Goal: Task Accomplishment & Management: Use online tool/utility

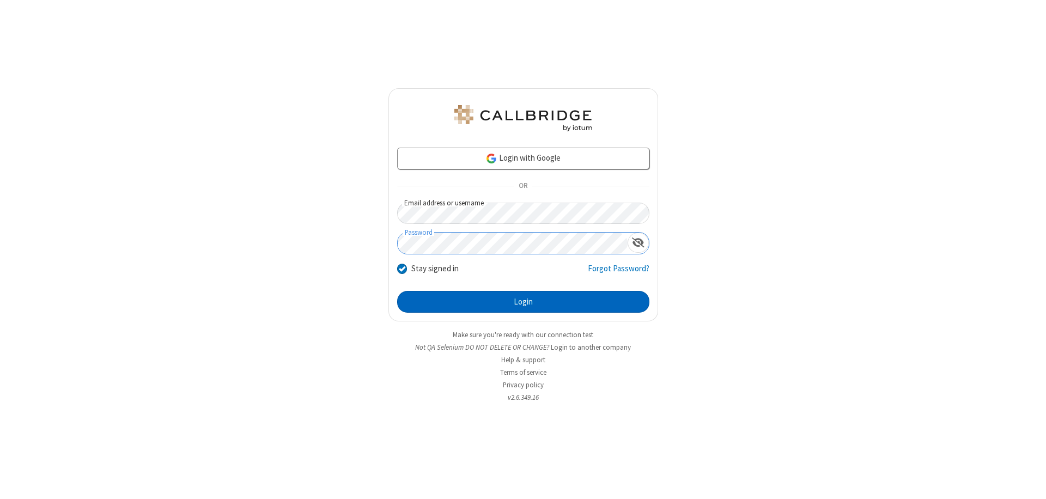
click at [523, 302] on button "Login" at bounding box center [523, 302] width 252 height 22
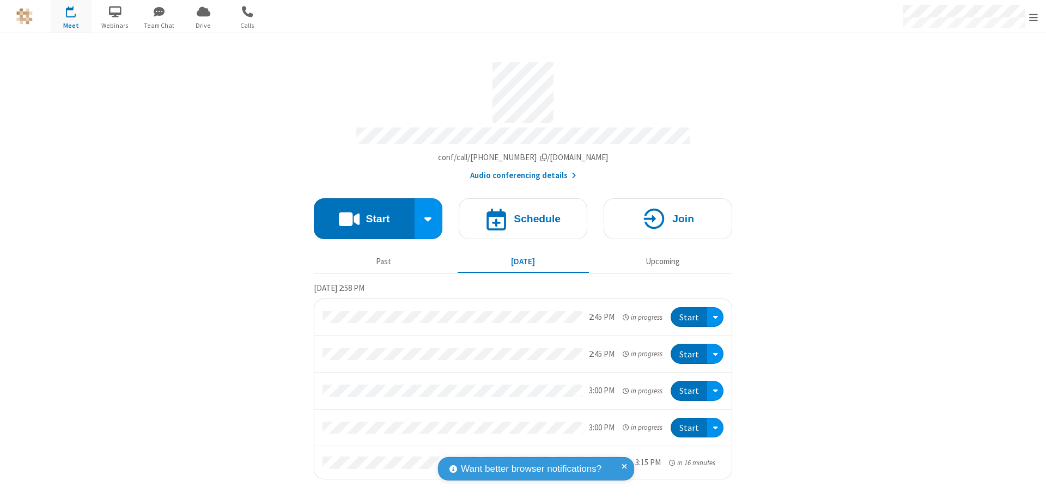
click at [1034, 17] on span "Open menu" at bounding box center [1033, 17] width 9 height 11
click at [203, 25] on span "Drive" at bounding box center [203, 26] width 41 height 10
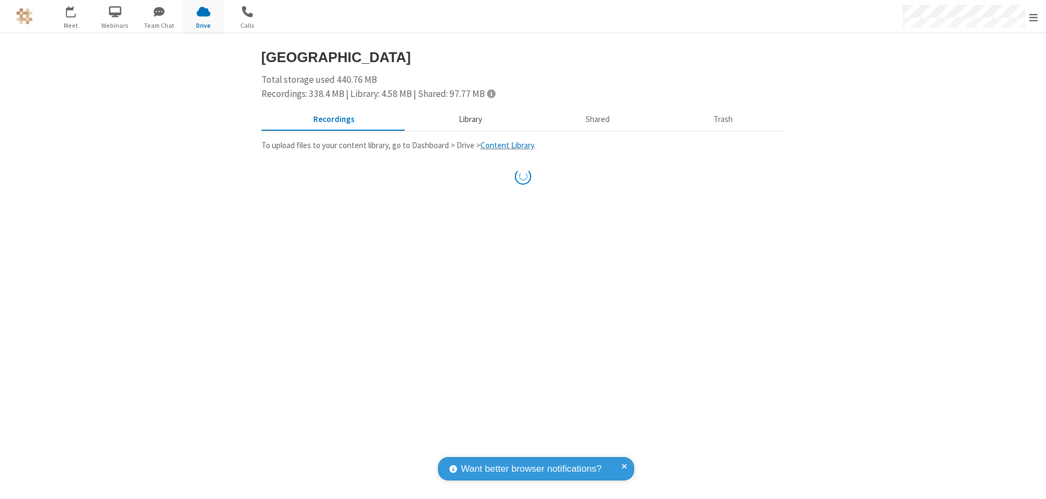
click at [465, 119] on button "Library" at bounding box center [470, 120] width 128 height 21
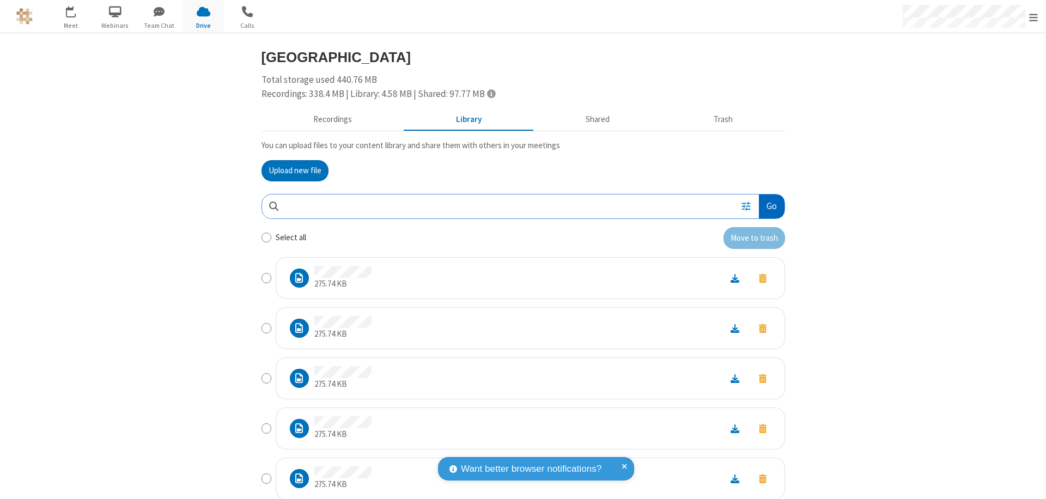
click at [767, 206] on button "Go" at bounding box center [771, 207] width 25 height 25
click at [290, 171] on button "Upload new file" at bounding box center [295, 171] width 67 height 22
